Goal: Information Seeking & Learning: Learn about a topic

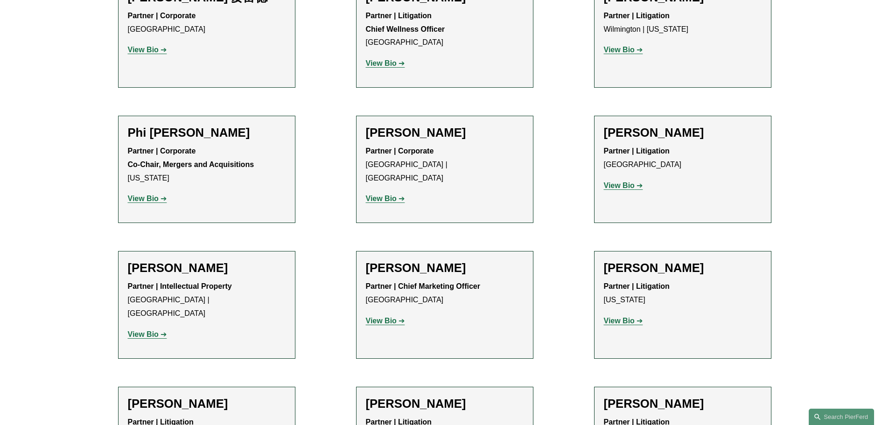
scroll to position [8168, 0]
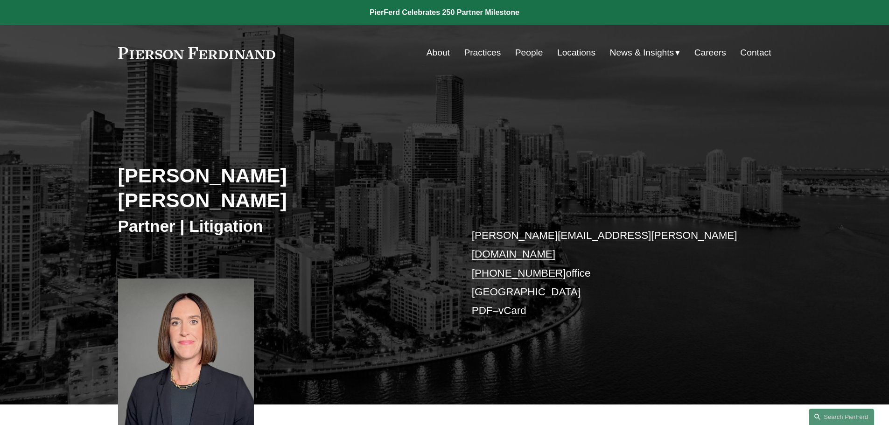
click at [483, 305] on link "PDF" at bounding box center [482, 311] width 21 height 12
click at [573, 55] on link "Locations" at bounding box center [576, 53] width 38 height 18
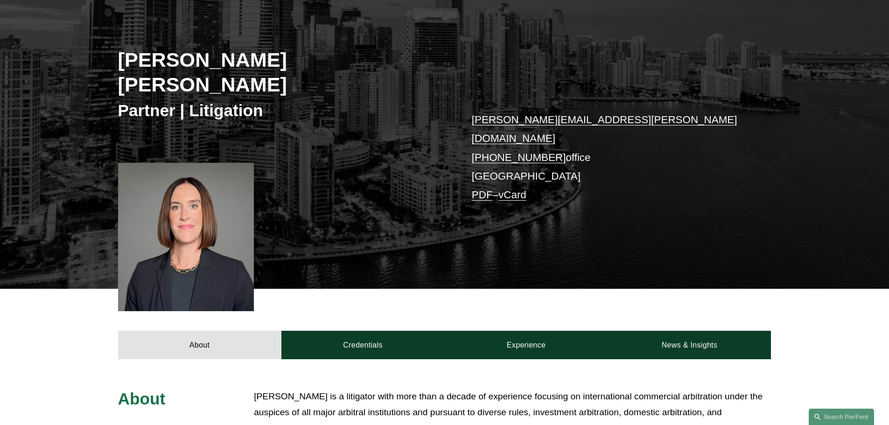
scroll to position [233, 0]
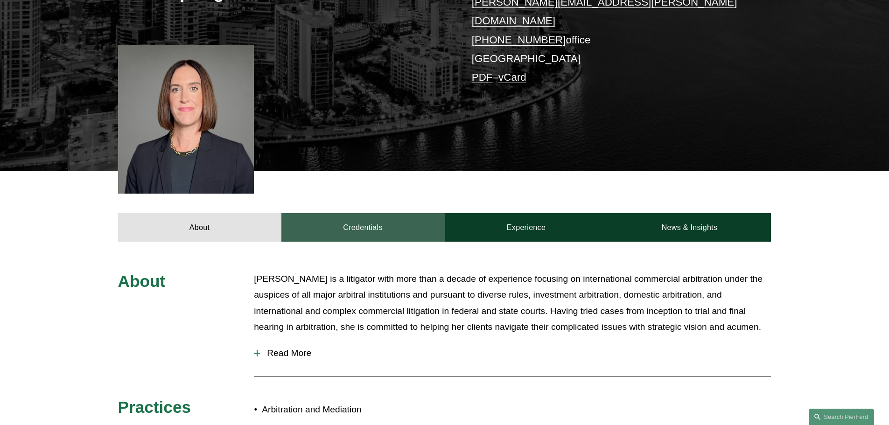
click at [369, 213] on link "Credentials" at bounding box center [362, 227] width 163 height 28
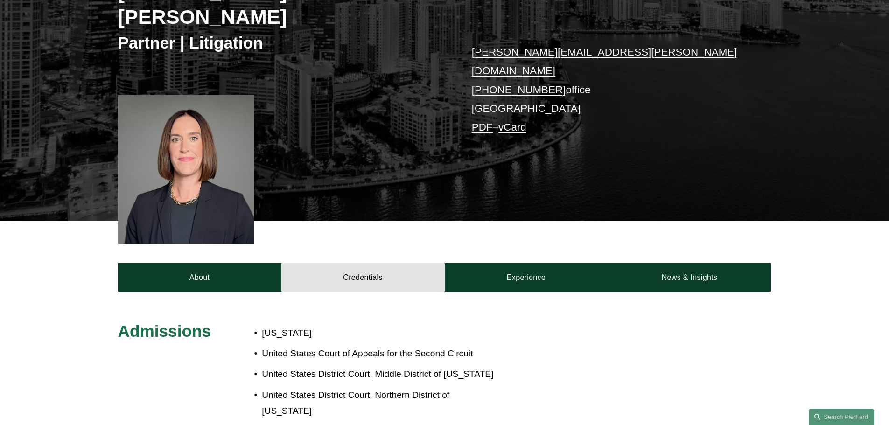
scroll to position [47, 0]
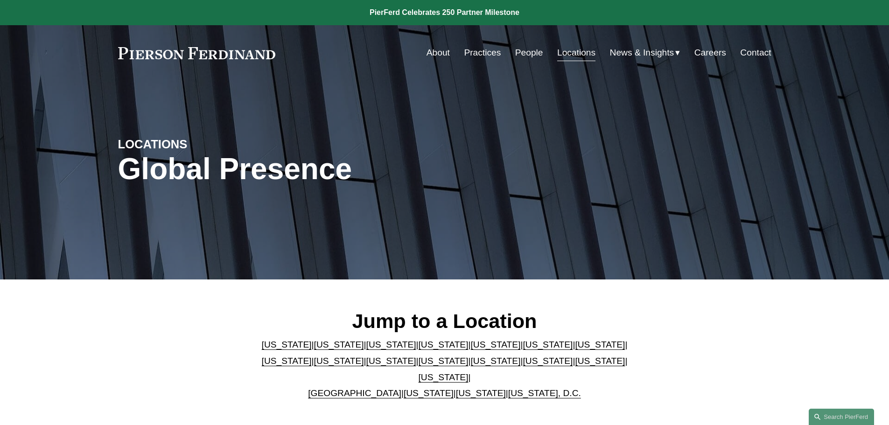
click at [470, 348] on link "[US_STATE]" at bounding box center [495, 345] width 50 height 10
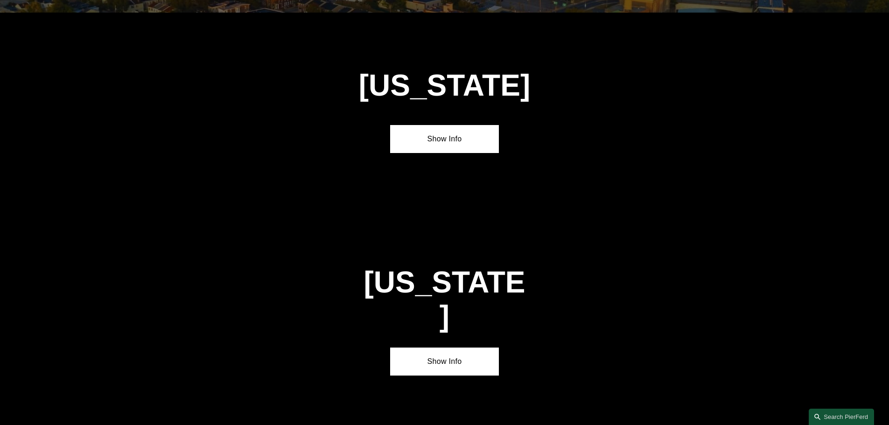
scroll to position [1210, 0]
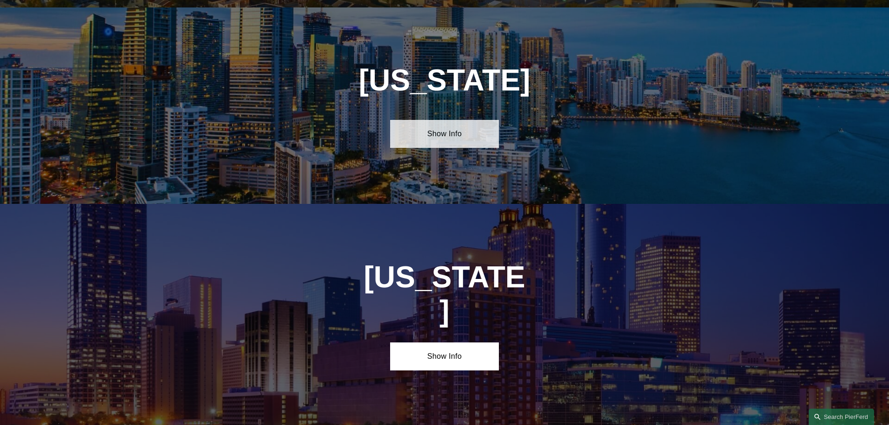
click at [465, 129] on link "Show Info" at bounding box center [444, 134] width 109 height 28
